Goal: Task Accomplishment & Management: Manage account settings

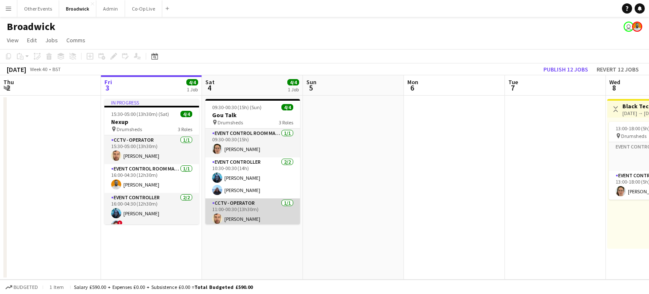
scroll to position [3, 0]
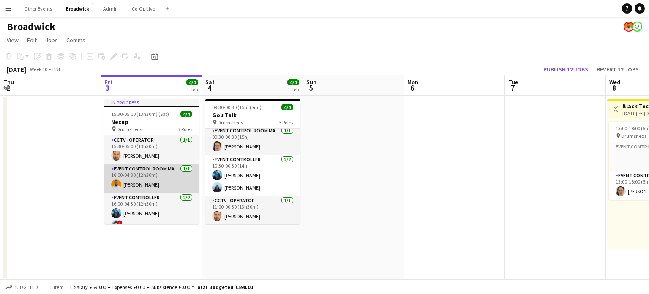
click at [145, 173] on app-card-role "Event Control Room Manager [DATE] 16:00-04:30 (12h30m) [PERSON_NAME]" at bounding box center [151, 178] width 95 height 29
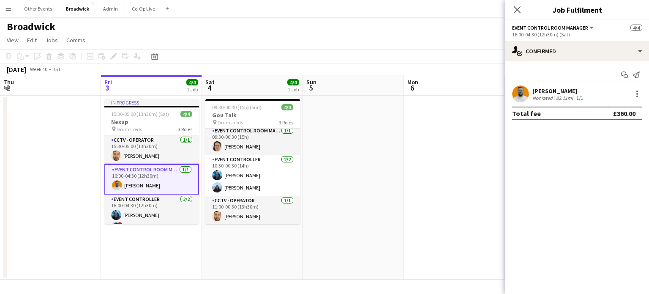
click at [522, 94] on app-user-avatar at bounding box center [520, 93] width 17 height 17
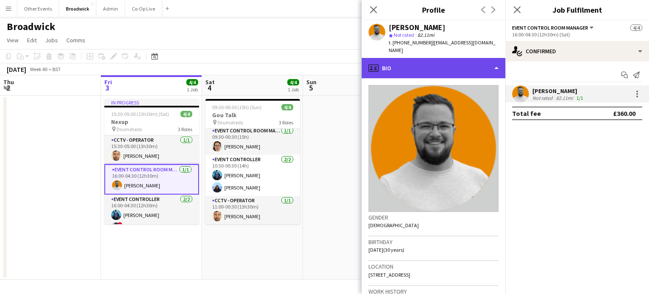
click at [494, 73] on div "profile Bio" at bounding box center [434, 68] width 144 height 20
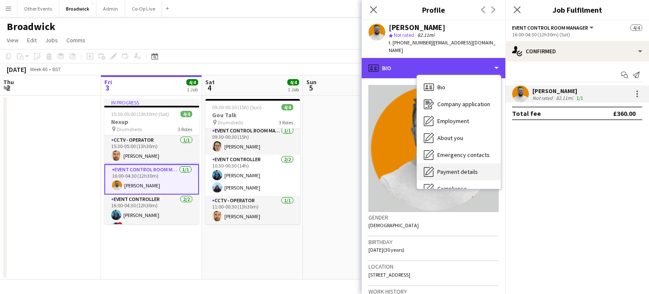
scroll to position [63, 0]
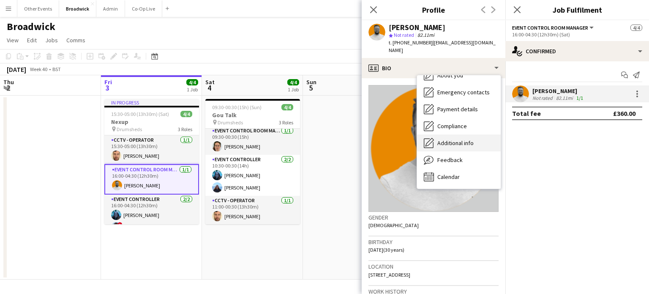
click at [454, 139] on span "Additional info" at bounding box center [455, 143] width 36 height 8
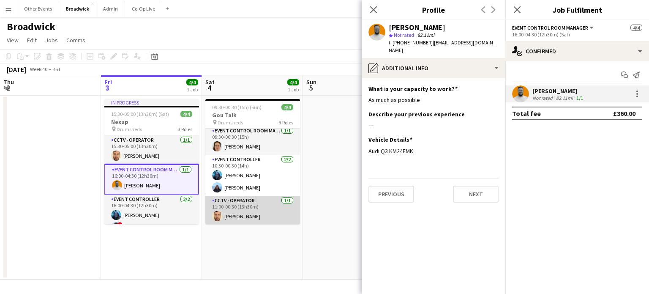
click at [246, 209] on app-card-role "CCTV - Operator [DATE] 11:00-00:30 (13h30m) [PERSON_NAME]" at bounding box center [252, 210] width 95 height 29
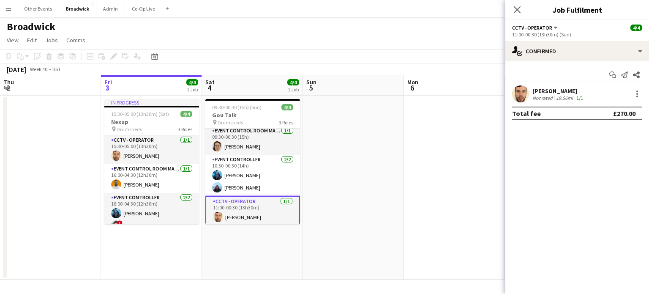
click at [519, 98] on app-user-avatar at bounding box center [520, 93] width 17 height 17
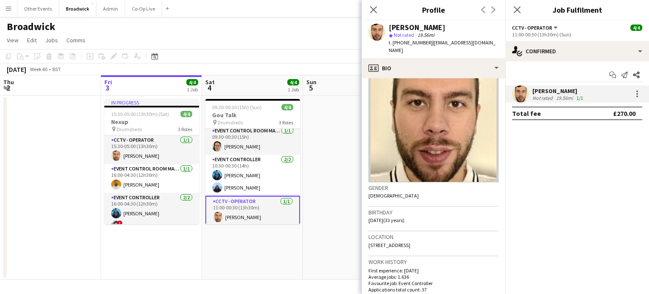
scroll to position [0, 0]
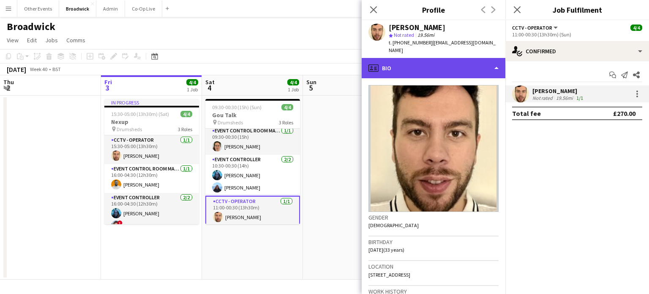
click at [488, 67] on div "profile Bio" at bounding box center [434, 68] width 144 height 20
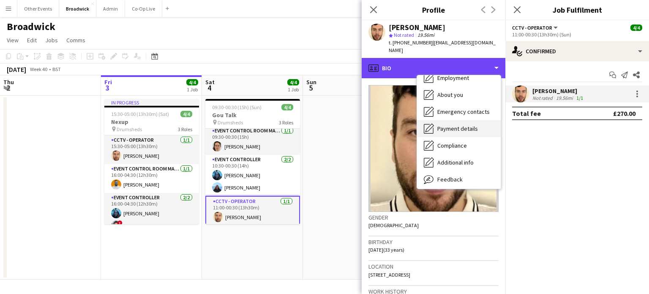
scroll to position [45, 0]
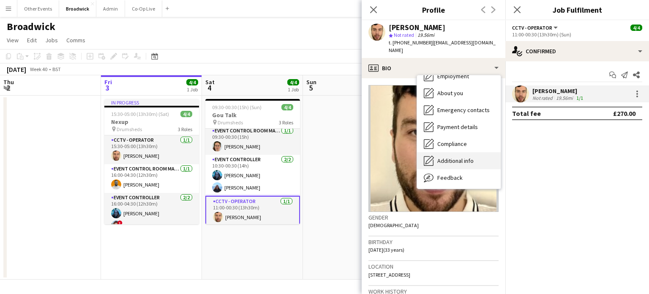
click at [453, 157] on span "Additional info" at bounding box center [455, 161] width 36 height 8
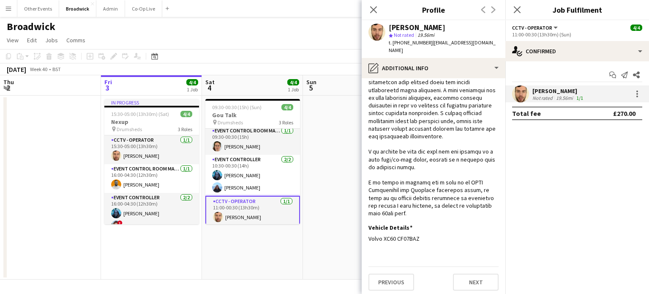
scroll to position [207, 0]
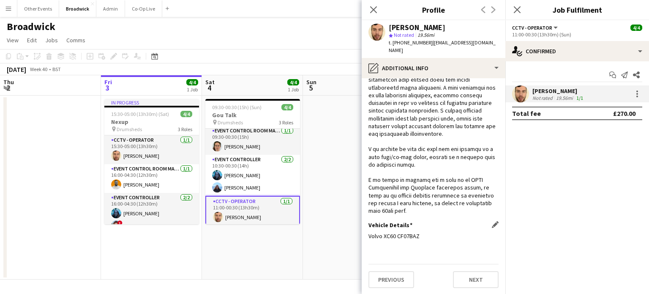
drag, startPoint x: 421, startPoint y: 235, endPoint x: 395, endPoint y: 238, distance: 25.5
click at [395, 238] on div "Volvo XC60 CF07BAZ" at bounding box center [434, 236] width 130 height 8
copy div "CF07BAZ"
drag, startPoint x: 425, startPoint y: 42, endPoint x: 393, endPoint y: 47, distance: 32.5
click at [393, 47] on div "[PERSON_NAME] star Not rated 19.56mi t. [PHONE_NUMBER] | [EMAIL_ADDRESS][DOMAIN…" at bounding box center [434, 39] width 144 height 38
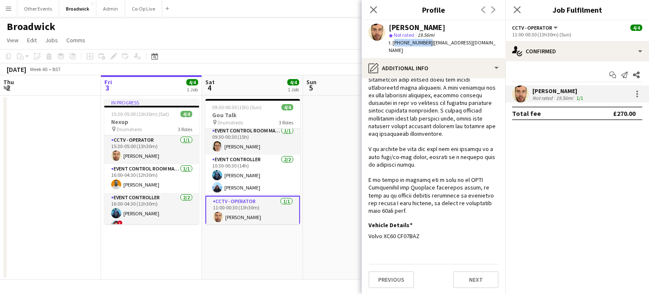
copy span "[PHONE_NUMBER]"
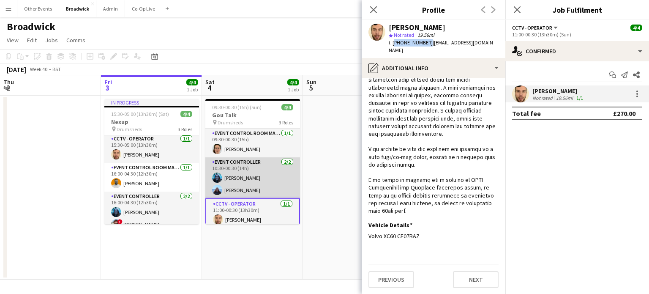
scroll to position [0, 0]
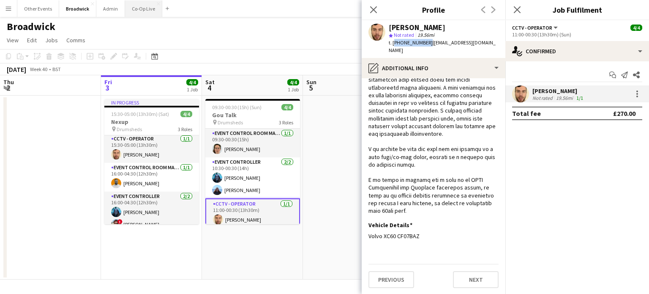
click at [142, 7] on button "Co-Op Live Close" at bounding box center [143, 8] width 37 height 16
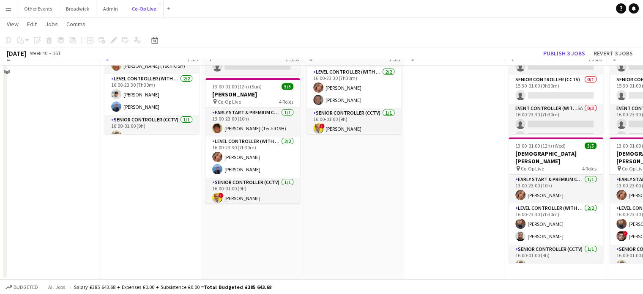
scroll to position [44, 0]
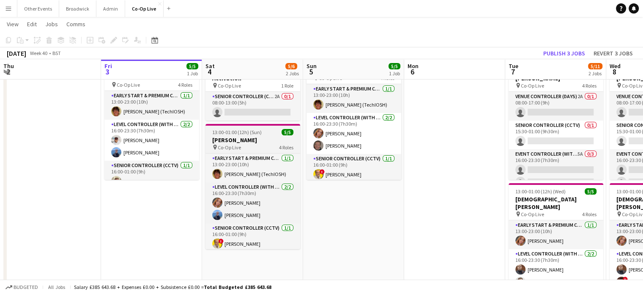
click at [249, 134] on span "13:00-01:00 (12h) (Sun)" at bounding box center [236, 132] width 49 height 6
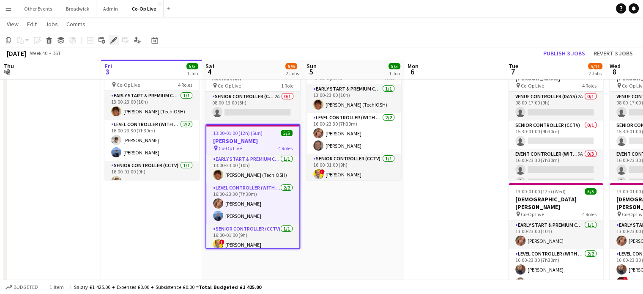
click at [115, 36] on div "Edit" at bounding box center [114, 40] width 10 height 10
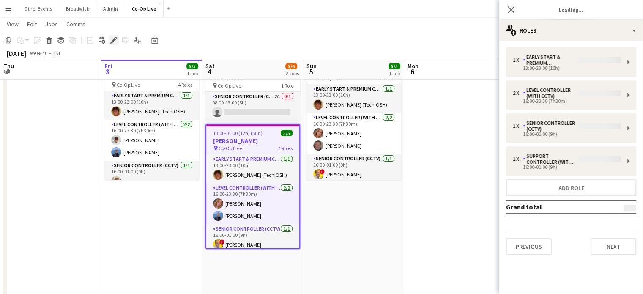
type input "**********"
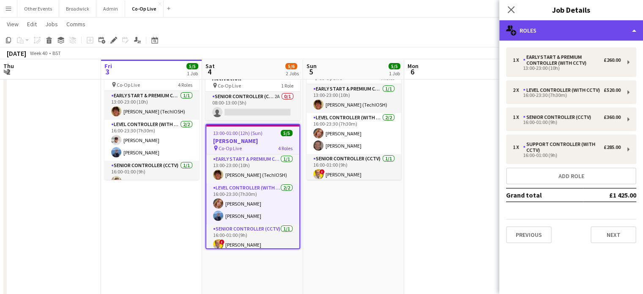
click at [536, 28] on div "multiple-users-add Roles" at bounding box center [571, 30] width 144 height 20
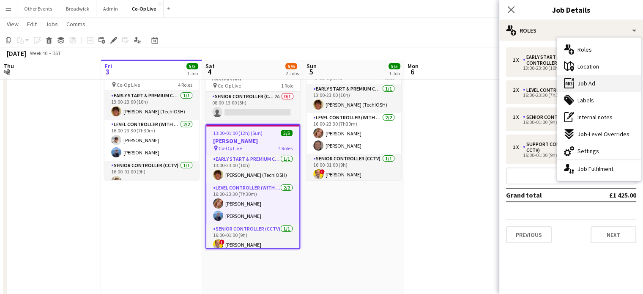
click at [600, 87] on div "ads-window Job Ad" at bounding box center [599, 83] width 84 height 17
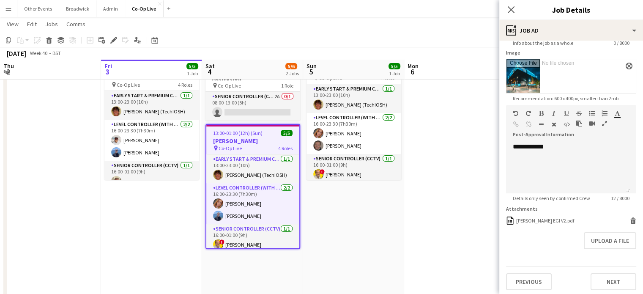
scroll to position [132, 0]
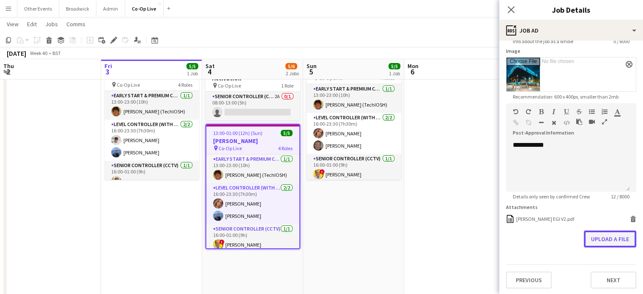
click at [595, 240] on button "Upload a file" at bounding box center [610, 238] width 52 height 17
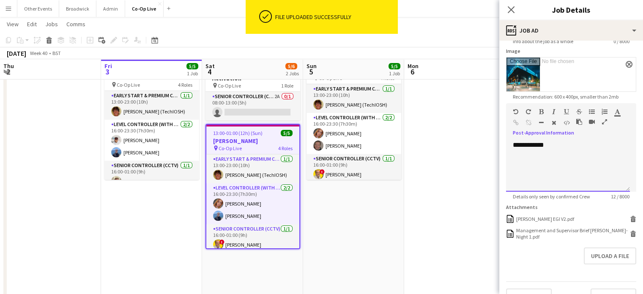
click at [520, 153] on div "**********" at bounding box center [568, 166] width 124 height 51
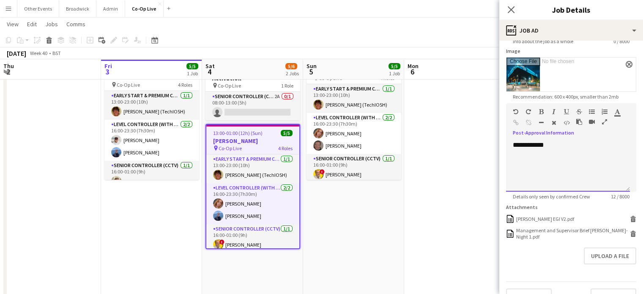
click at [558, 150] on div "**********" at bounding box center [568, 166] width 124 height 51
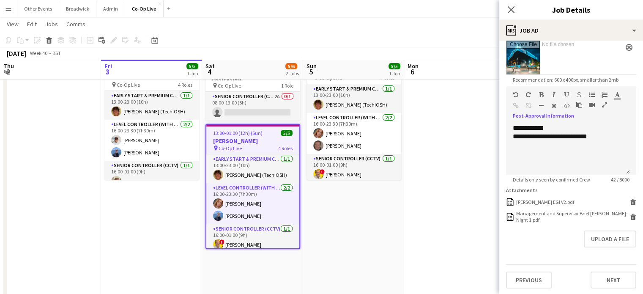
click at [428, 213] on app-date-cell at bounding box center [454, 188] width 101 height 274
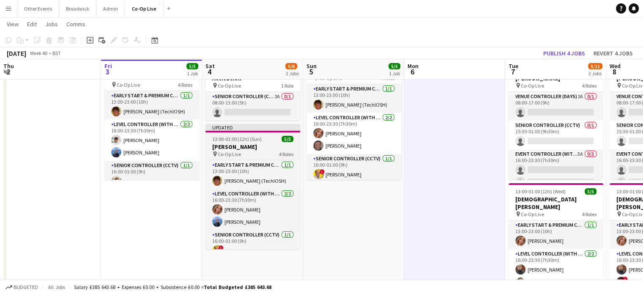
click at [262, 144] on h3 "[PERSON_NAME]" at bounding box center [252, 147] width 95 height 8
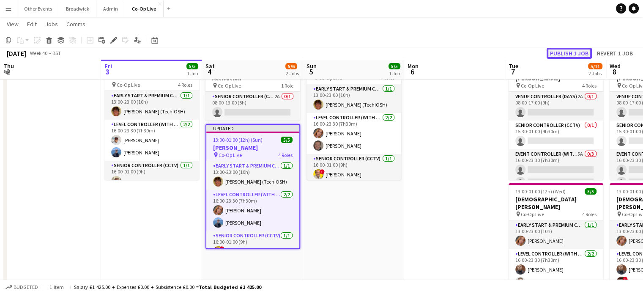
click at [565, 54] on button "Publish 1 job" at bounding box center [569, 53] width 45 height 11
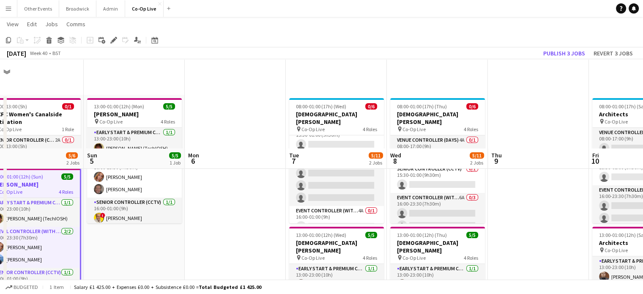
scroll to position [89, 0]
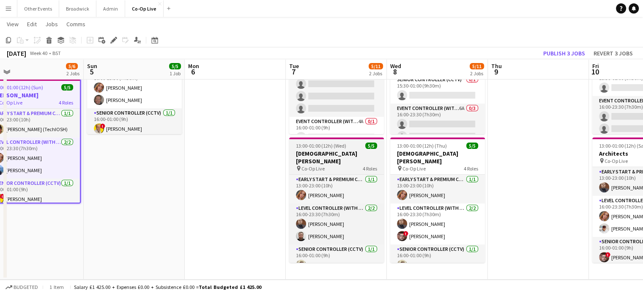
click at [336, 153] on h3 "[DEMOGRAPHIC_DATA][PERSON_NAME]" at bounding box center [336, 157] width 95 height 15
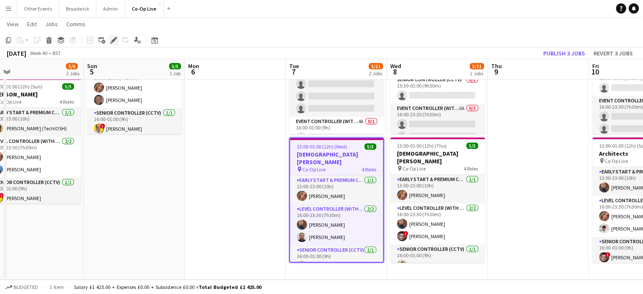
click at [112, 43] on icon "Edit" at bounding box center [113, 40] width 7 height 7
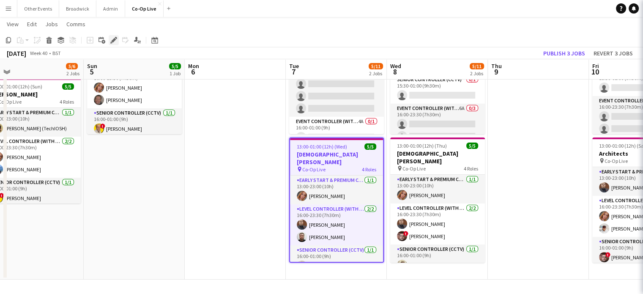
type input "*********"
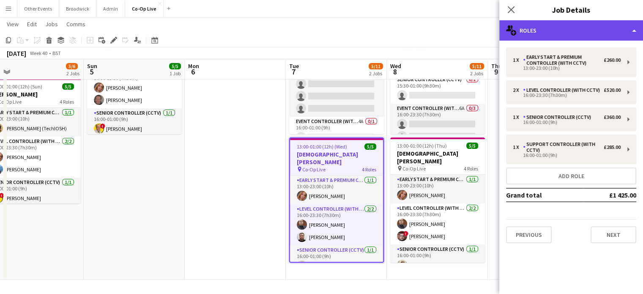
click at [531, 32] on div "multiple-users-add Roles" at bounding box center [571, 30] width 144 height 20
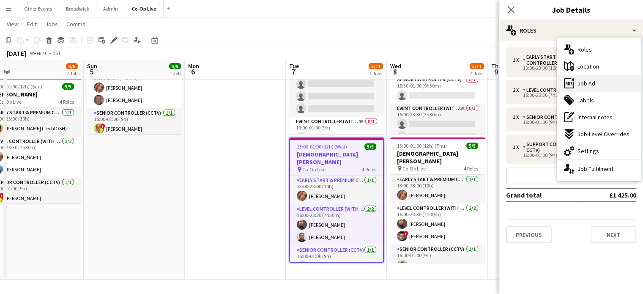
click at [598, 85] on div "ads-window Job Ad" at bounding box center [599, 83] width 84 height 17
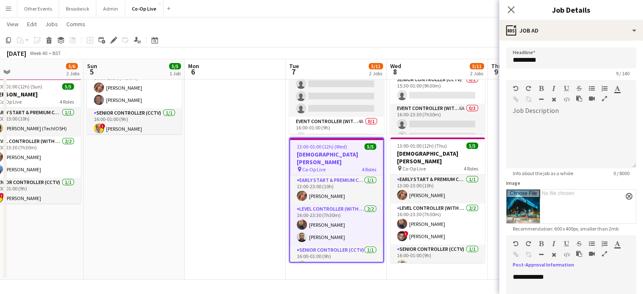
click at [531, 275] on div "**********" at bounding box center [568, 298] width 124 height 51
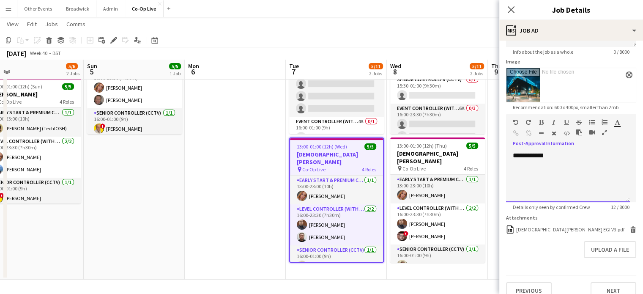
scroll to position [122, 0]
click at [629, 225] on div "[DEMOGRAPHIC_DATA][PERSON_NAME] EGI V3.pdf [DEMOGRAPHIC_DATA][PERSON_NAME] EGI …" at bounding box center [571, 229] width 130 height 8
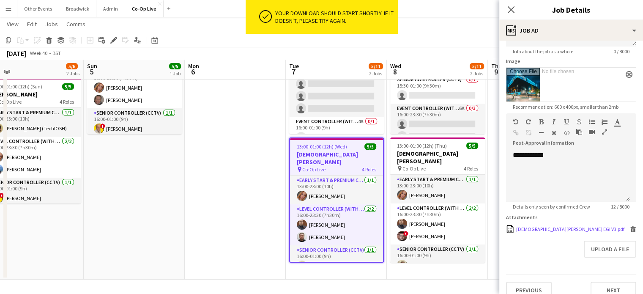
click at [631, 228] on icon at bounding box center [633, 230] width 4 height 4
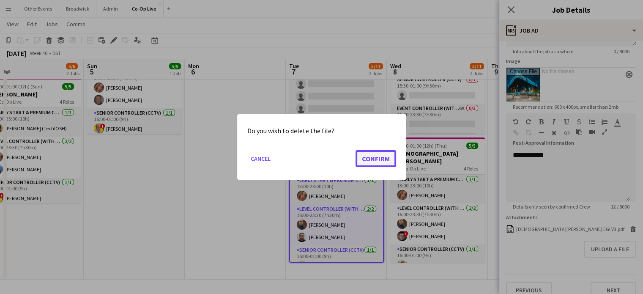
click at [369, 156] on button "Confirm" at bounding box center [375, 158] width 41 height 17
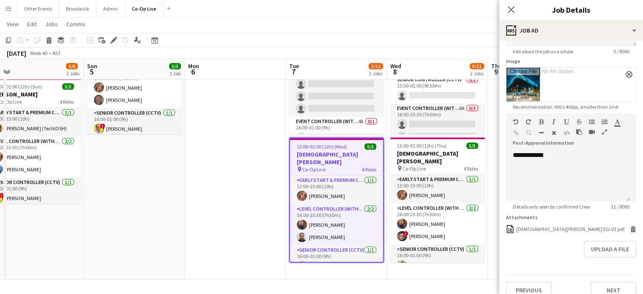
scroll to position [89, 0]
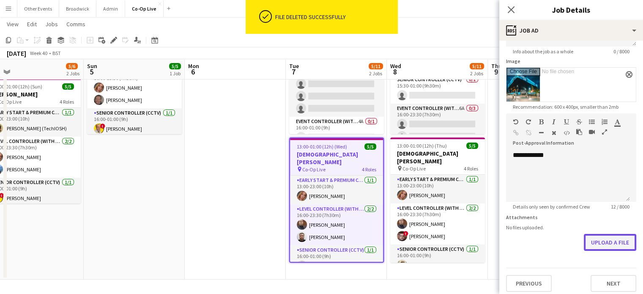
click at [607, 244] on button "Upload a file" at bounding box center [610, 242] width 52 height 17
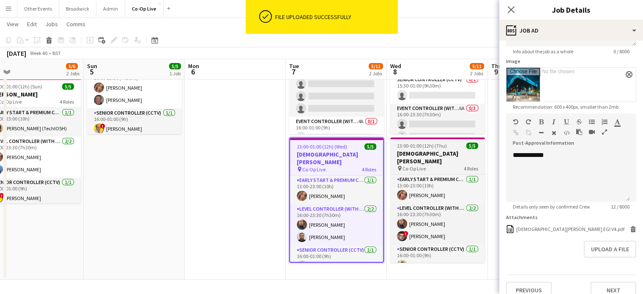
click at [422, 152] on h3 "[DEMOGRAPHIC_DATA][PERSON_NAME]" at bounding box center [437, 157] width 95 height 15
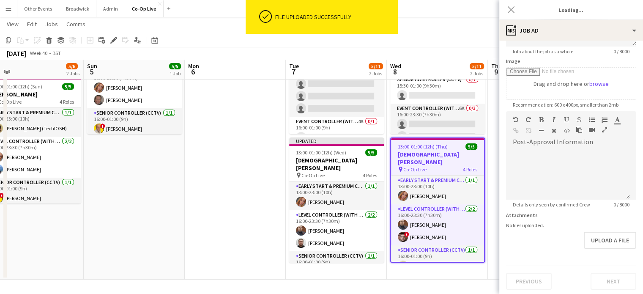
type input "*********"
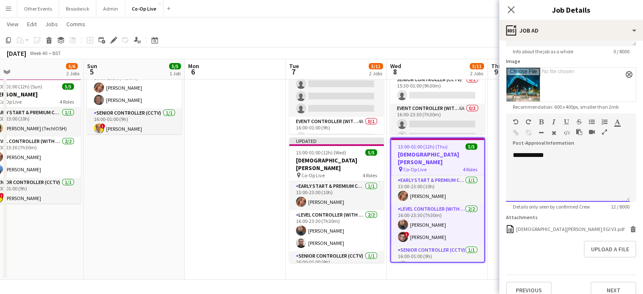
click at [530, 156] on div "**********" at bounding box center [568, 176] width 124 height 51
click at [631, 228] on icon at bounding box center [633, 230] width 4 height 4
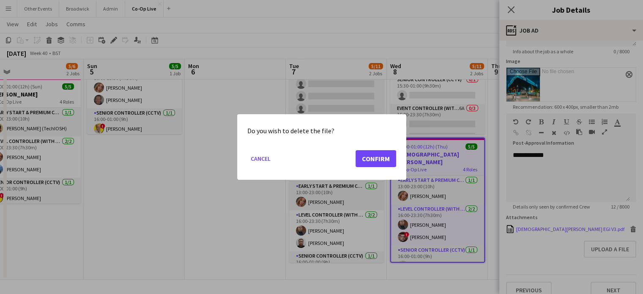
scroll to position [0, 0]
click at [378, 154] on button "Confirm" at bounding box center [375, 158] width 41 height 17
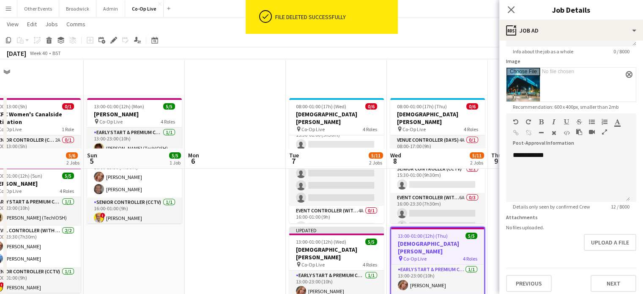
scroll to position [89, 0]
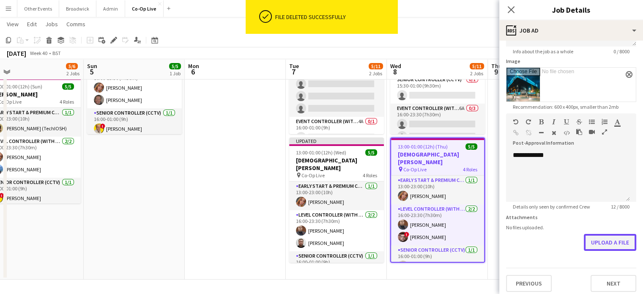
click at [610, 246] on button "Upload a file" at bounding box center [610, 242] width 52 height 17
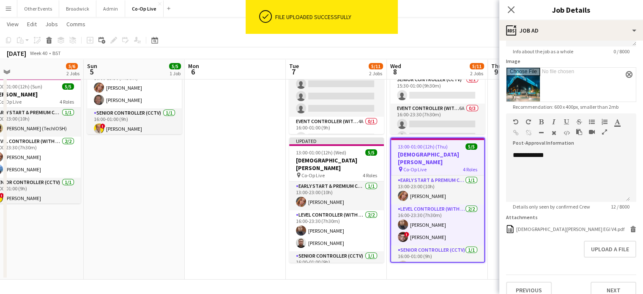
click at [236, 189] on app-date-cell at bounding box center [235, 142] width 101 height 274
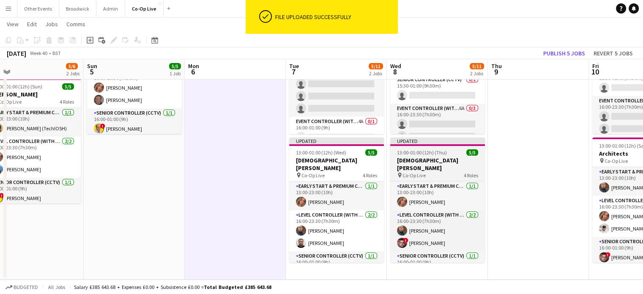
click at [450, 160] on h3 "[DEMOGRAPHIC_DATA][PERSON_NAME]" at bounding box center [437, 163] width 95 height 15
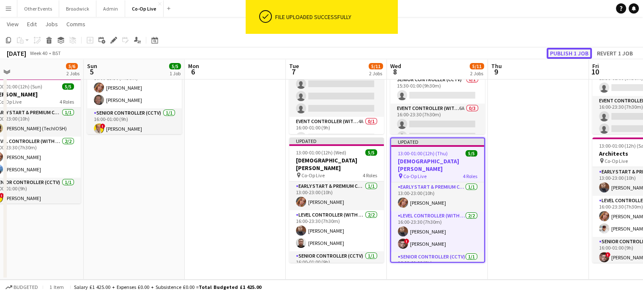
click at [565, 50] on button "Publish 1 job" at bounding box center [569, 53] width 45 height 11
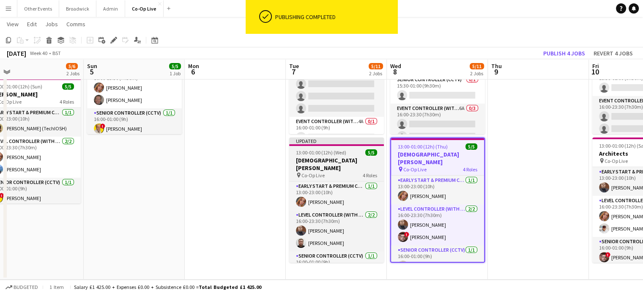
click at [341, 162] on h3 "[DEMOGRAPHIC_DATA][PERSON_NAME]" at bounding box center [336, 163] width 95 height 15
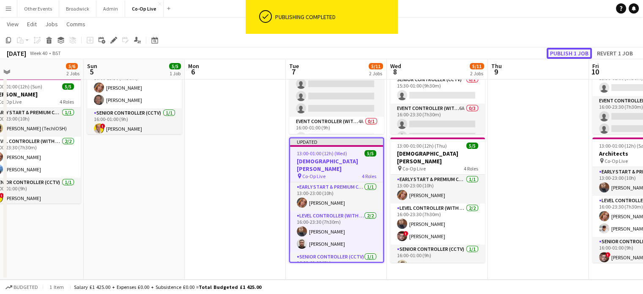
click at [569, 51] on button "Publish 1 job" at bounding box center [569, 53] width 45 height 11
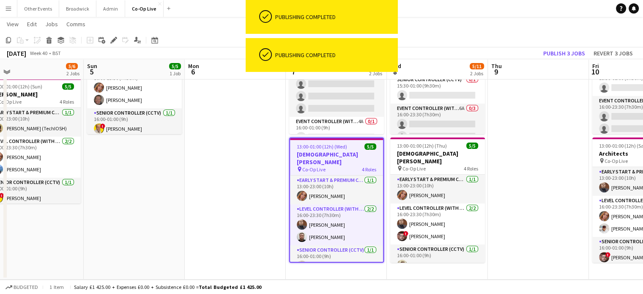
click at [538, 139] on app-date-cell at bounding box center [538, 142] width 101 height 274
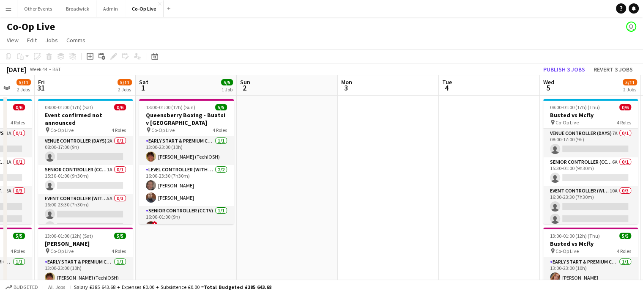
scroll to position [0, 268]
